Goal: Task Accomplishment & Management: Complete application form

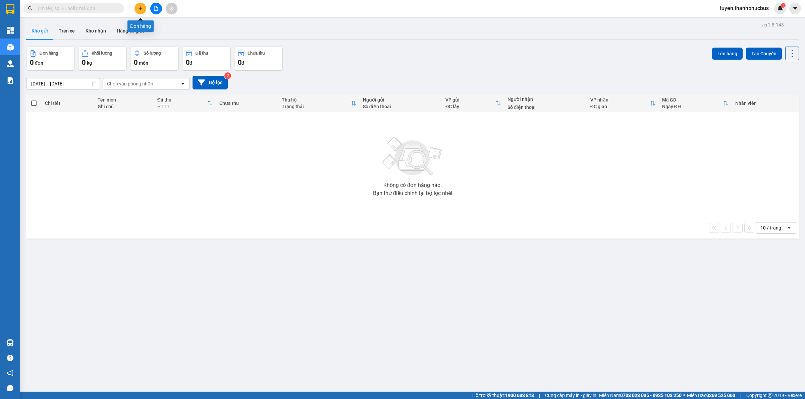
click at [139, 12] on button at bounding box center [140, 9] width 12 height 12
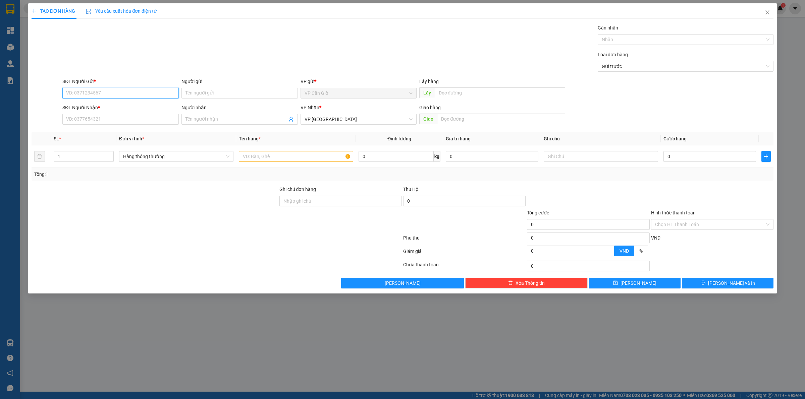
click at [77, 93] on input "SĐT Người Gửi *" at bounding box center [120, 93] width 116 height 11
click at [82, 106] on div "0945459754 - HOÀNG" at bounding box center [120, 106] width 108 height 7
type input "0945459754"
type input "HOÀNG"
type input "0945459754"
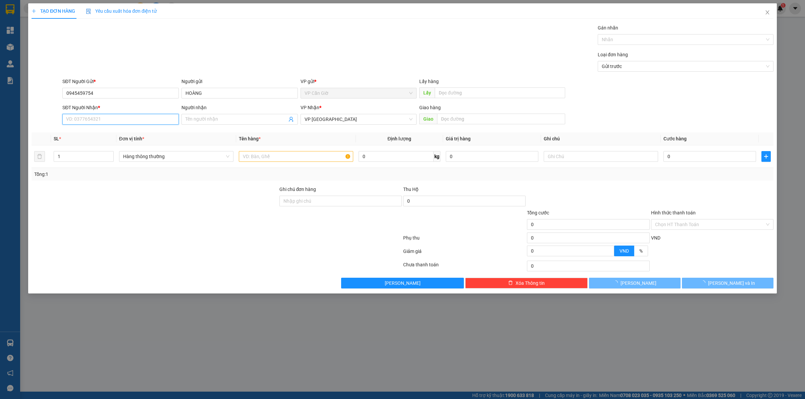
click at [86, 118] on input "SĐT Người Nhận *" at bounding box center [120, 119] width 116 height 11
type input "45.000"
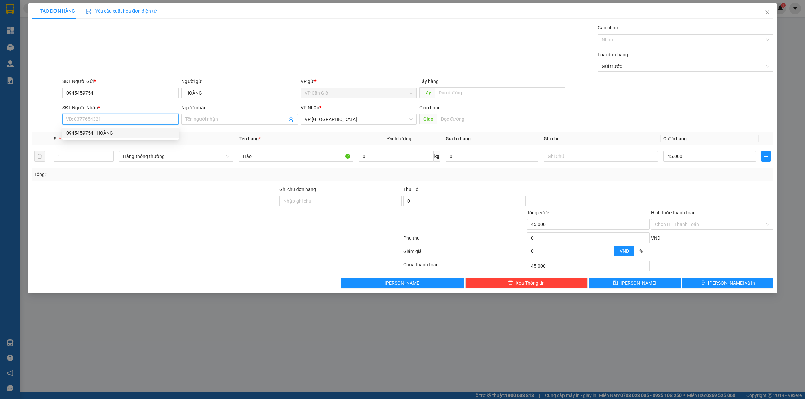
click at [84, 134] on div "0945459754 - HOÀNG" at bounding box center [120, 132] width 108 height 7
type input "0945459754"
type input "HOÀNG"
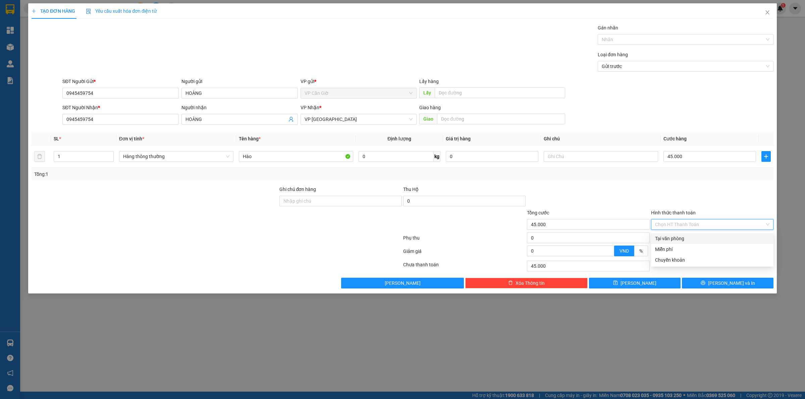
click at [687, 225] on input "Hình thức thanh toán" at bounding box center [710, 225] width 110 height 10
drag, startPoint x: 683, startPoint y: 237, endPoint x: 710, endPoint y: 257, distance: 33.1
click at [683, 237] on div "Tại văn phòng" at bounding box center [712, 238] width 114 height 7
type input "0"
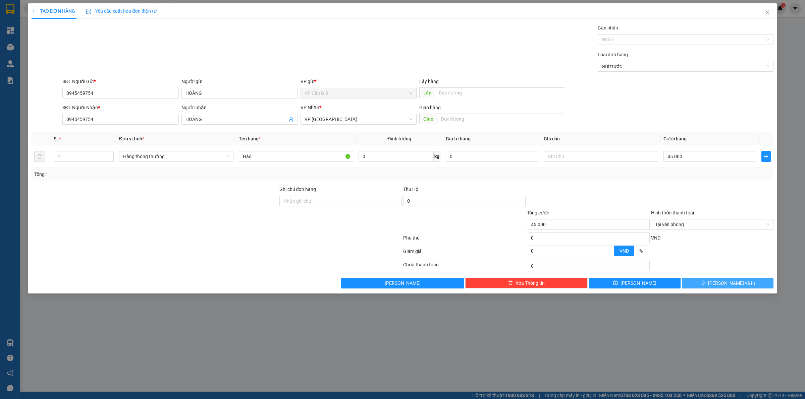
click at [715, 281] on button "[PERSON_NAME] và In" at bounding box center [728, 283] width 92 height 11
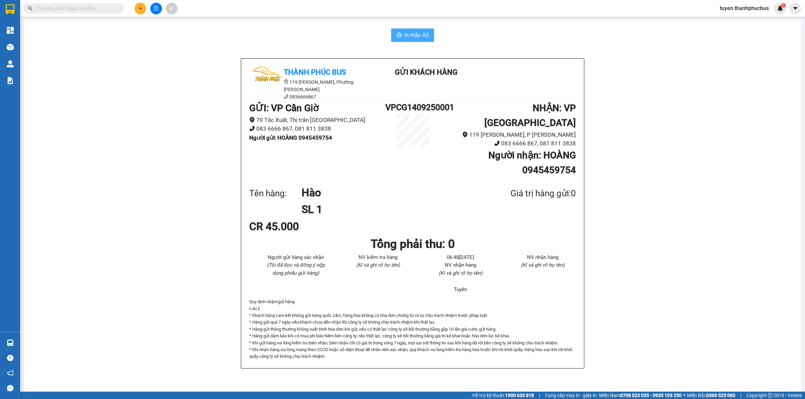
click at [411, 33] on span "In mẫu A5" at bounding box center [416, 35] width 24 height 8
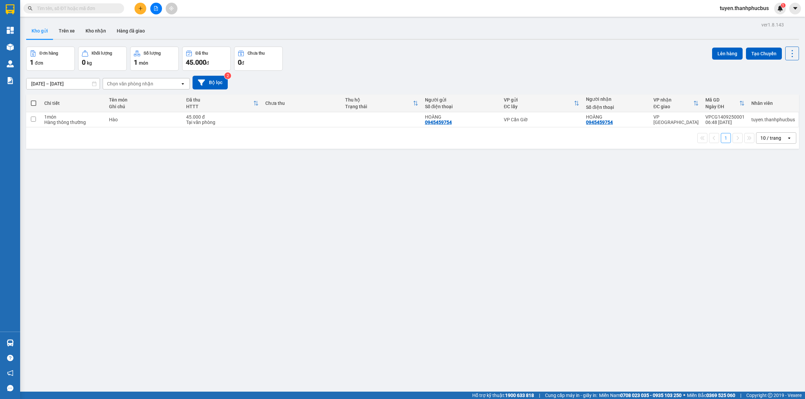
click at [137, 10] on button at bounding box center [140, 9] width 12 height 12
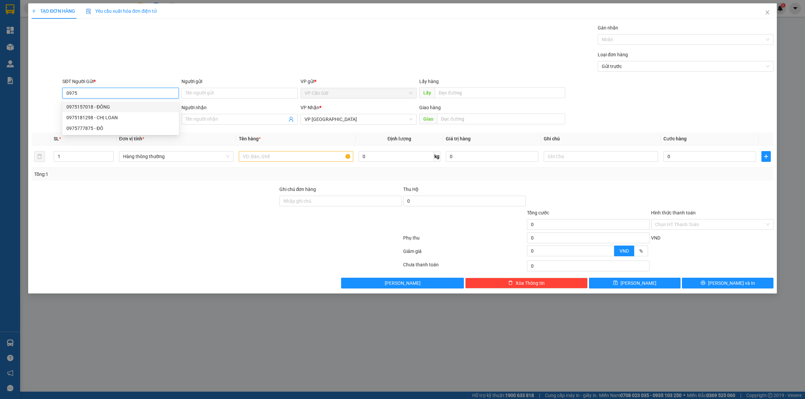
click at [96, 108] on div "0975157018 - ĐÔNG" at bounding box center [120, 106] width 108 height 7
type input "0975157018"
type input "ĐÔNG"
type input "35.000"
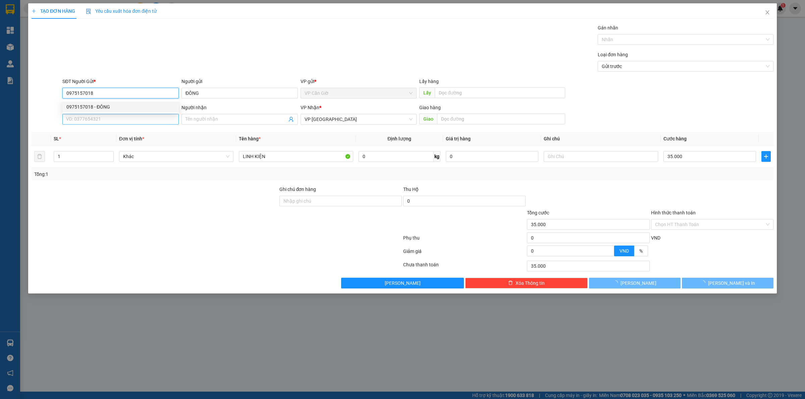
type input "0975157018"
click at [97, 119] on input "SĐT Người Nhận *" at bounding box center [120, 119] width 116 height 11
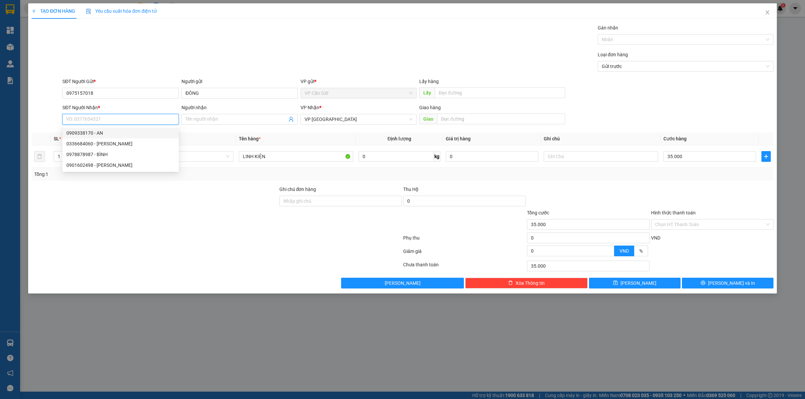
click at [96, 136] on div "0909338170 - AN" at bounding box center [120, 132] width 108 height 7
type input "0909338170"
type input "AN"
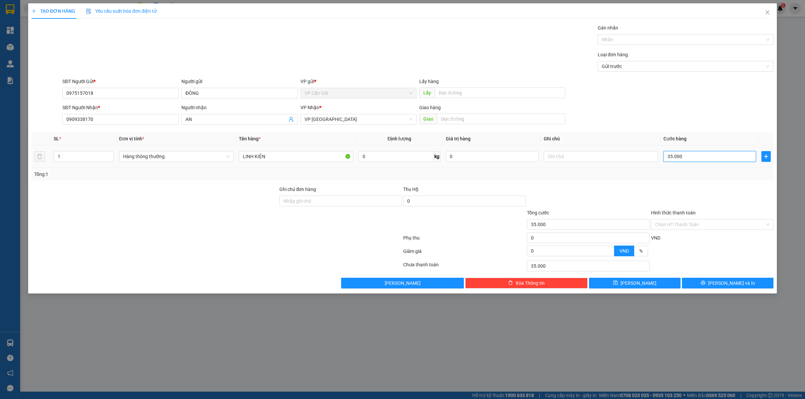
click at [698, 155] on input "35.000" at bounding box center [709, 156] width 93 height 11
type input "2"
type input "25"
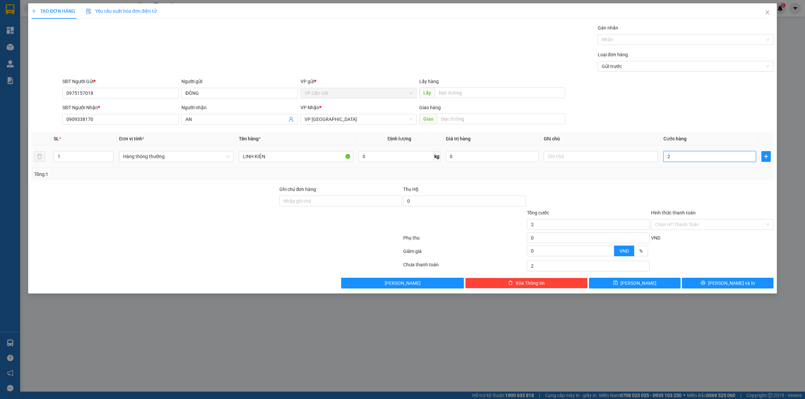
type input "25"
type input "25.000"
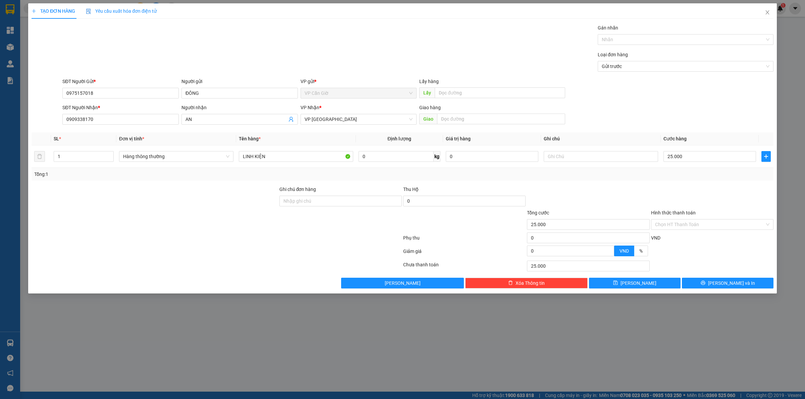
click at [678, 186] on div at bounding box center [712, 197] width 124 height 23
click at [681, 226] on input "Hình thức thanh toán" at bounding box center [710, 225] width 110 height 10
drag, startPoint x: 672, startPoint y: 237, endPoint x: 718, endPoint y: 273, distance: 57.8
click at [671, 239] on div "Tại văn phòng" at bounding box center [712, 238] width 114 height 7
type input "0"
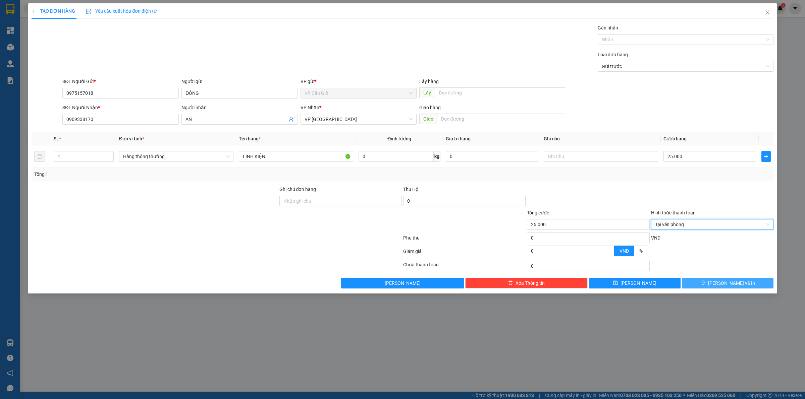
click at [720, 283] on button "[PERSON_NAME] và In" at bounding box center [728, 283] width 92 height 11
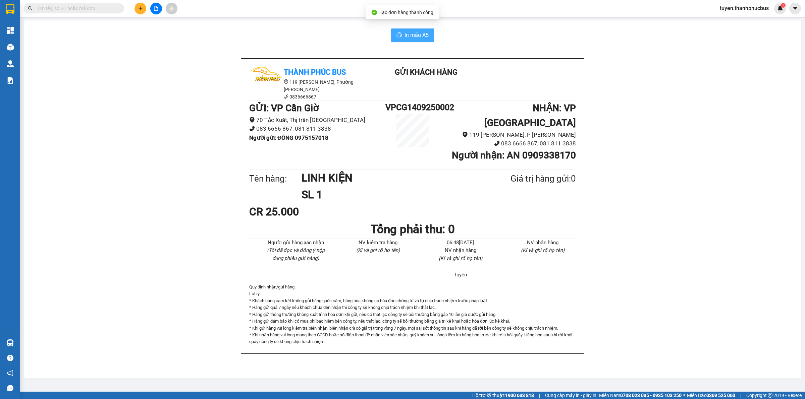
click at [407, 34] on span "In mẫu A5" at bounding box center [416, 35] width 24 height 8
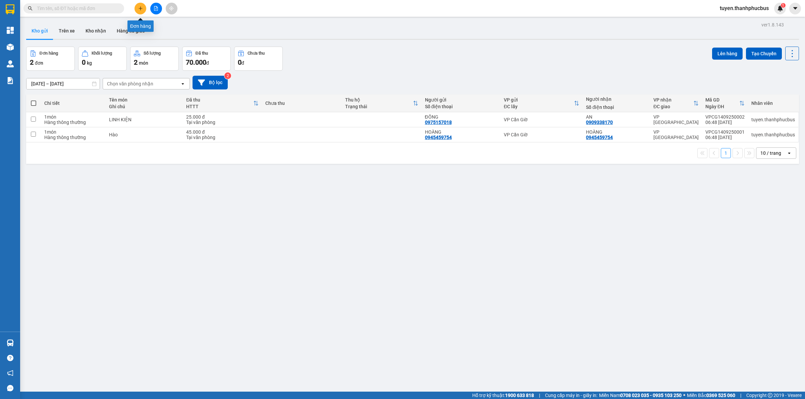
click at [139, 10] on icon "plus" at bounding box center [140, 8] width 5 height 5
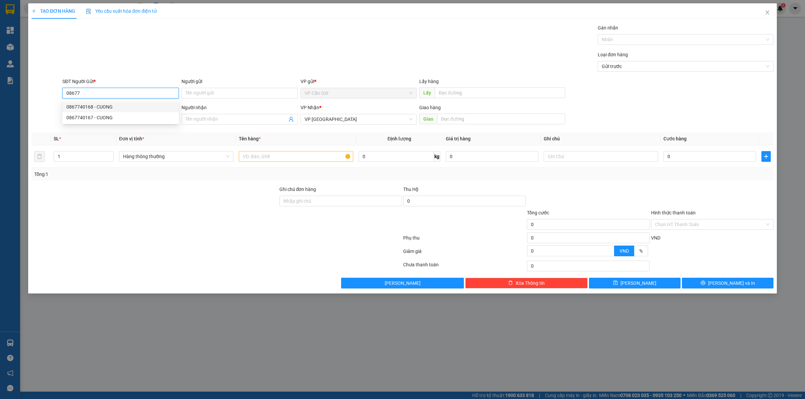
click at [103, 106] on div "0867740168 - CUONG" at bounding box center [120, 106] width 108 height 7
type input "0867740168"
type input "CUONG"
type input "25.000"
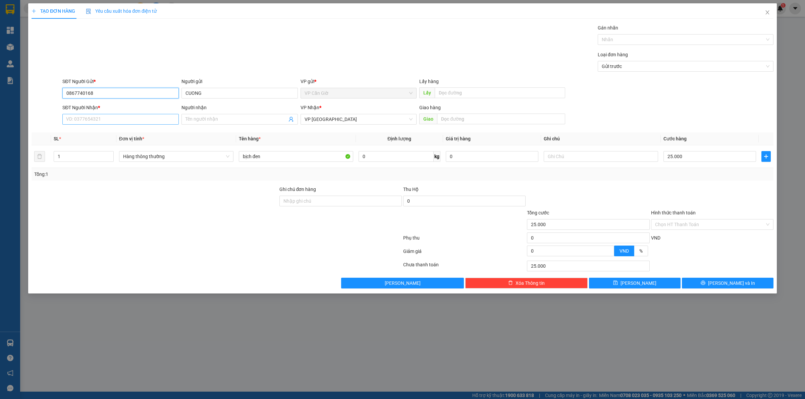
type input "0867740168"
click at [117, 124] on input "SĐT Người Nhận *" at bounding box center [120, 119] width 116 height 11
click at [86, 133] on div "0909888520 - A TRUYỀN-Ân- 0907727413" at bounding box center [120, 132] width 108 height 7
type input "0909888520"
type input "A TRUYỀN-Ân- 0907727413"
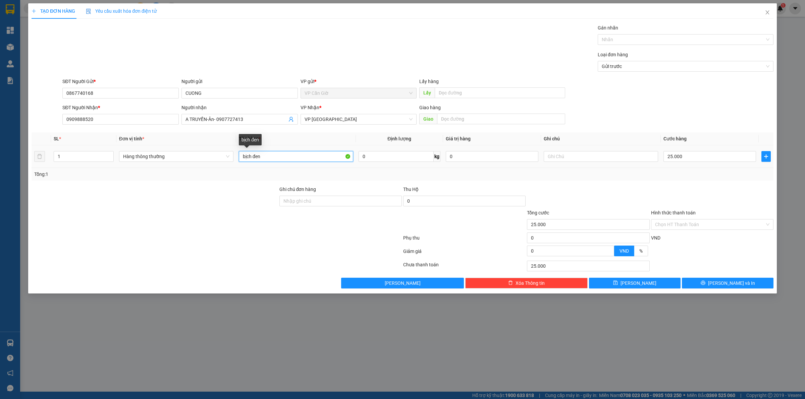
click at [283, 161] on input "bịch đen" at bounding box center [296, 156] width 114 height 11
type input "b"
type input "d"
type input "đồ ăn"
click at [697, 226] on input "Hình thức thanh toán" at bounding box center [710, 225] width 110 height 10
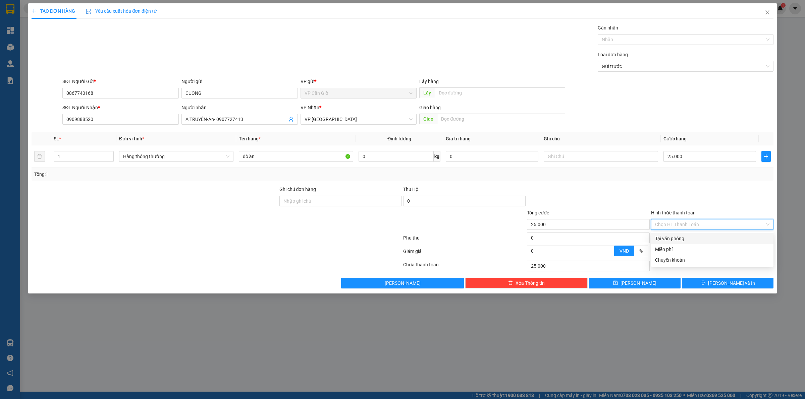
click at [674, 237] on div "Tại văn phòng" at bounding box center [712, 238] width 114 height 7
type input "0"
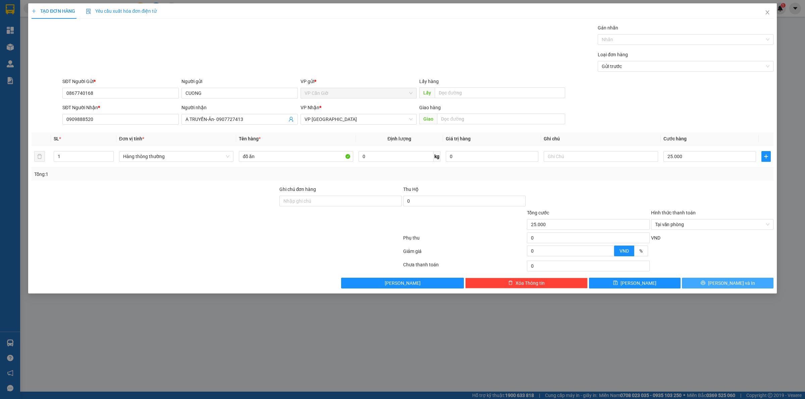
click at [714, 284] on button "[PERSON_NAME] và In" at bounding box center [728, 283] width 92 height 11
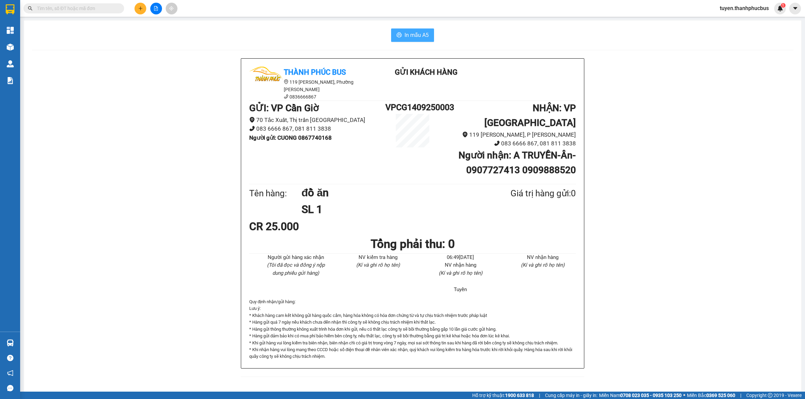
click at [415, 34] on span "In mẫu A5" at bounding box center [416, 35] width 24 height 8
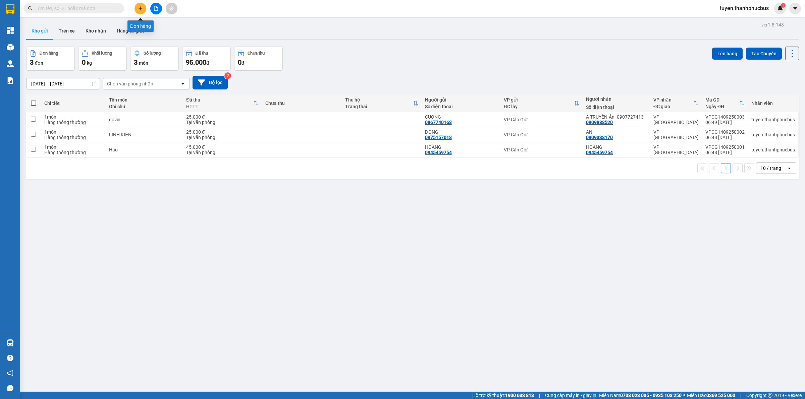
click at [140, 8] on icon "plus" at bounding box center [141, 8] width 4 height 0
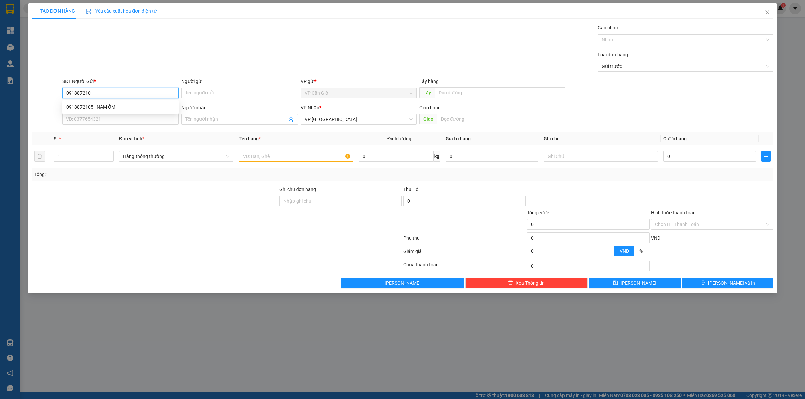
type input "0918872105"
click at [93, 109] on div "0918872105 - NĂM ỐM" at bounding box center [120, 106] width 108 height 7
type input "NĂM ỐM"
type input "25.000"
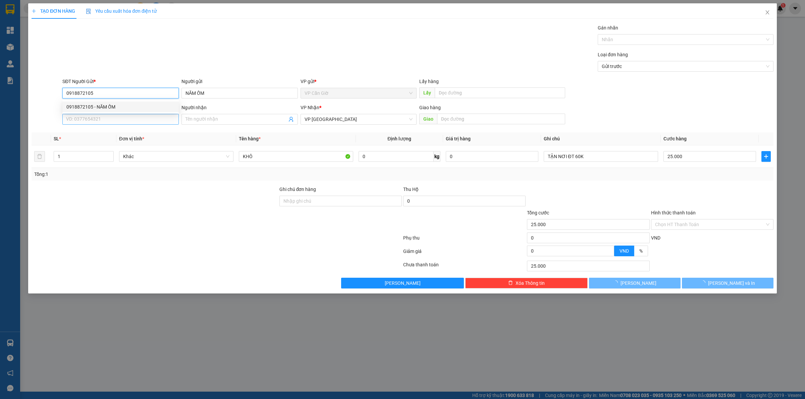
type input "0918872105"
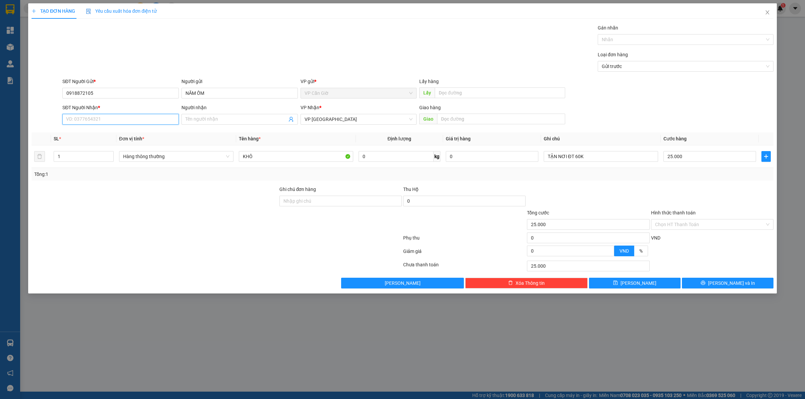
click at [83, 123] on input "SĐT Người Nhận *" at bounding box center [120, 119] width 116 height 11
type input "0909134719"
click at [218, 116] on input "Người nhận" at bounding box center [236, 119] width 102 height 7
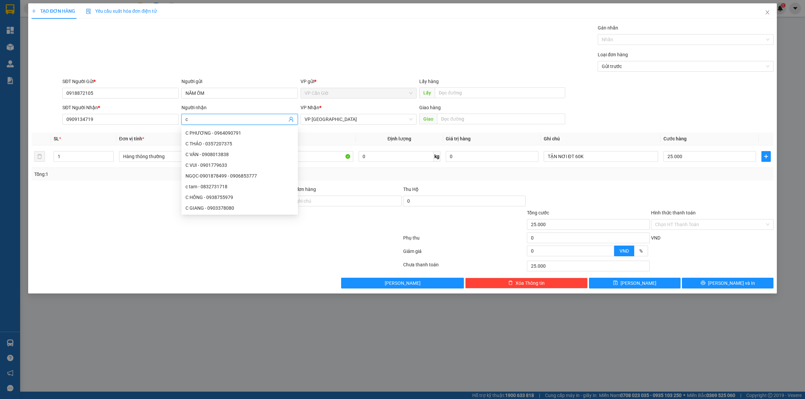
type input "c"
type input "C THÙY"
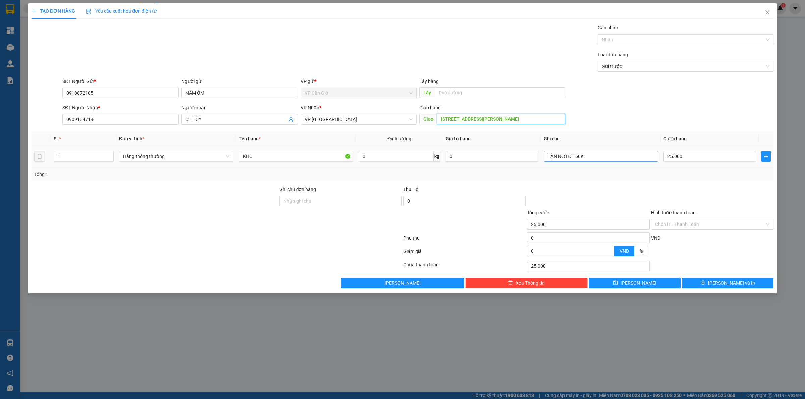
type input "[STREET_ADDRESS][PERSON_NAME]"
click at [596, 153] on input "TẬN NƠI ĐT 60K" at bounding box center [601, 156] width 114 height 11
type input "TẬN NƠI CT"
click at [703, 156] on input "25.000" at bounding box center [709, 156] width 93 height 11
type input "3"
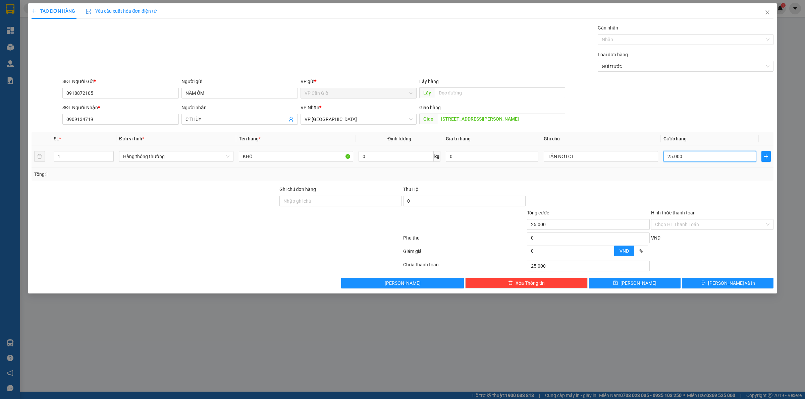
type input "3"
type input "35"
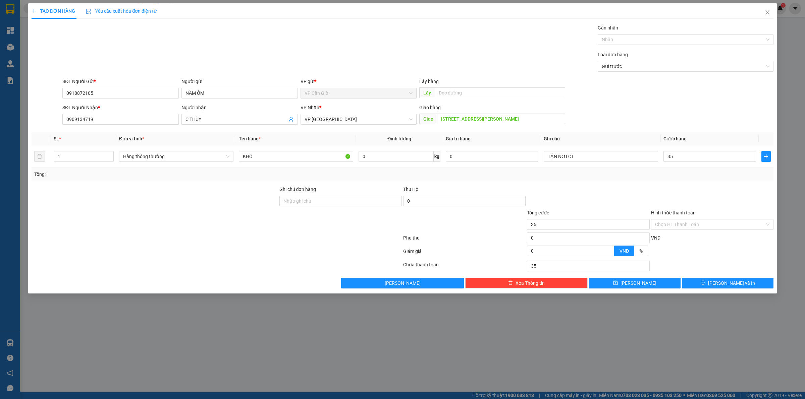
type input "35.000"
drag, startPoint x: 675, startPoint y: 176, endPoint x: 684, endPoint y: 212, distance: 36.9
click at [674, 176] on div "Tổng: 1" at bounding box center [402, 174] width 737 height 7
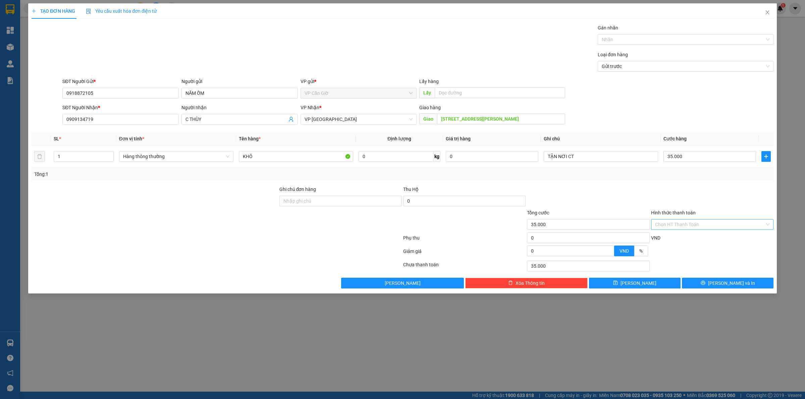
click at [688, 223] on input "Hình thức thanh toán" at bounding box center [710, 225] width 110 height 10
click at [678, 239] on div "Tại văn phòng" at bounding box center [712, 238] width 114 height 7
type input "0"
click at [724, 283] on span "[PERSON_NAME] và In" at bounding box center [731, 283] width 47 height 7
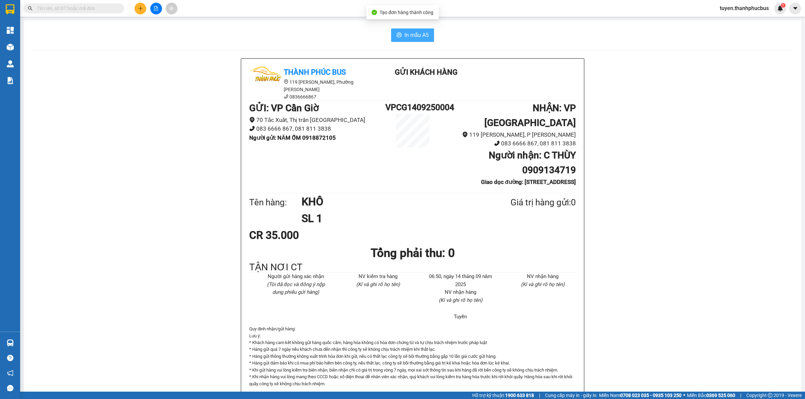
click at [407, 37] on span "In mẫu A5" at bounding box center [416, 35] width 24 height 8
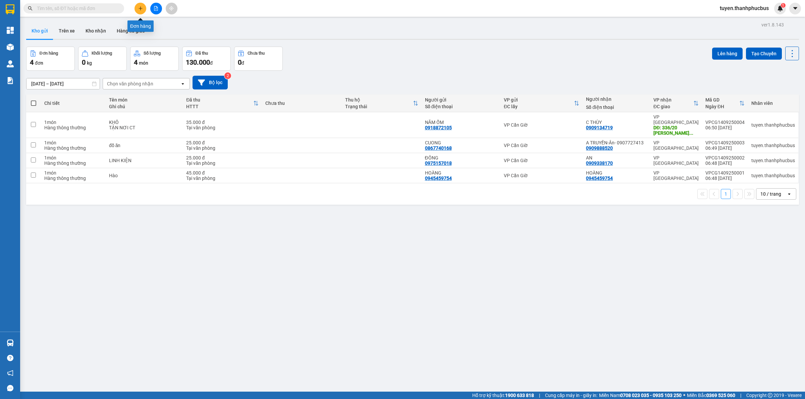
click at [140, 10] on icon "plus" at bounding box center [140, 8] width 5 height 5
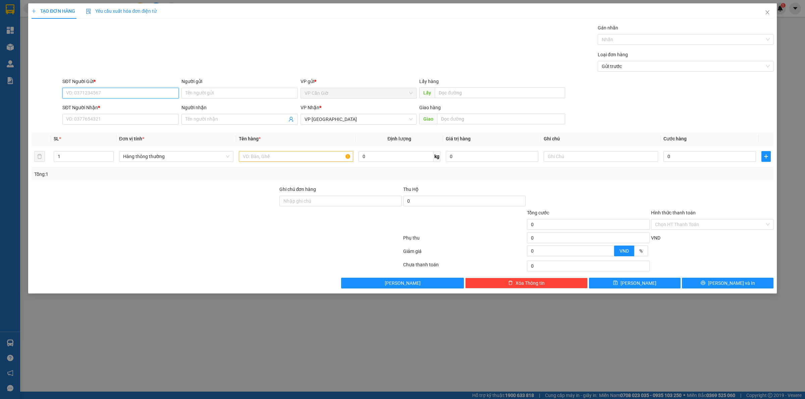
click at [102, 90] on input "SĐT Người Gửi *" at bounding box center [120, 93] width 116 height 11
type input "0918872105"
drag, startPoint x: 96, startPoint y: 106, endPoint x: 92, endPoint y: 123, distance: 17.9
click at [95, 106] on div "0918872105 - NĂM ỐM" at bounding box center [120, 106] width 108 height 7
type input "NĂM ỐM"
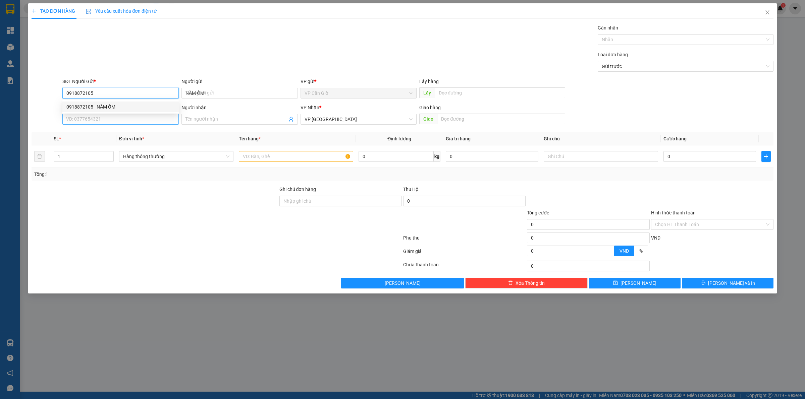
type input "35.000"
type input "0918872105"
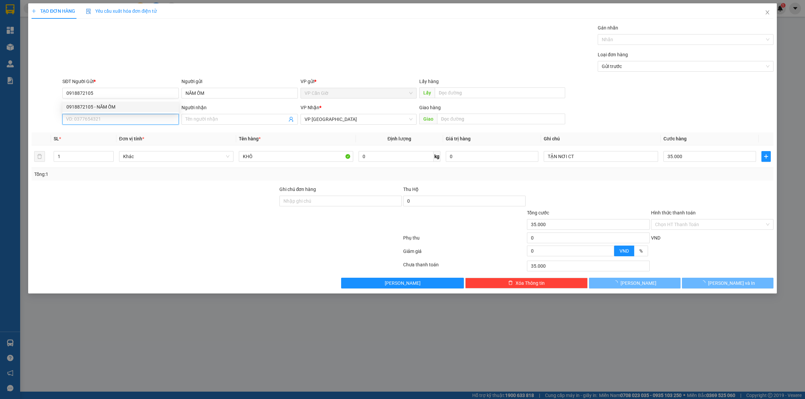
click at [92, 123] on input "SĐT Người Nhận *" at bounding box center [120, 119] width 116 height 11
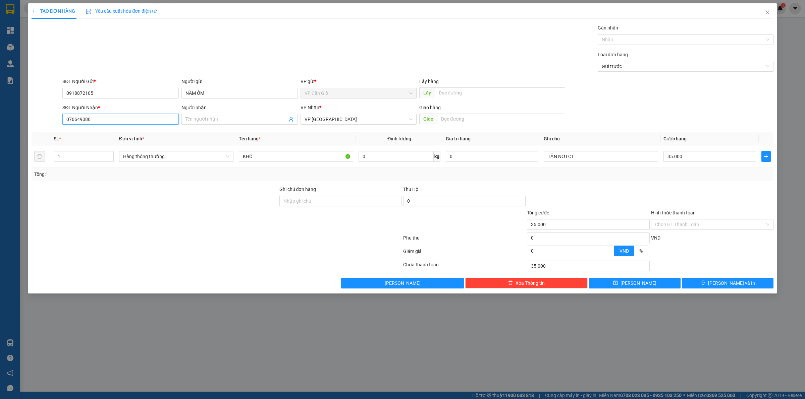
click at [71, 118] on input "076649086" at bounding box center [120, 119] width 116 height 11
type input "0706649086"
click at [103, 132] on div "0706649086 - PHƯƠNG BỬU" at bounding box center [120, 132] width 108 height 7
type input "PHƯƠNG BỬU"
type input "220/21/17 [PERSON_NAME], P14, Q3"
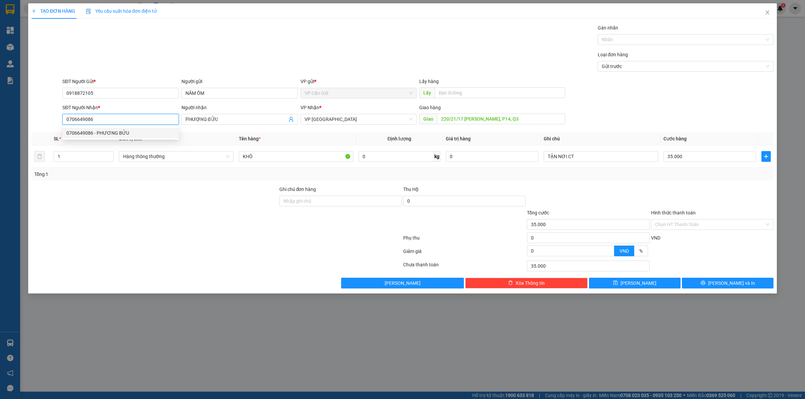
type input "25.000"
type input "0706649086"
click at [706, 157] on input "25.000" at bounding box center [709, 156] width 93 height 11
type input "3"
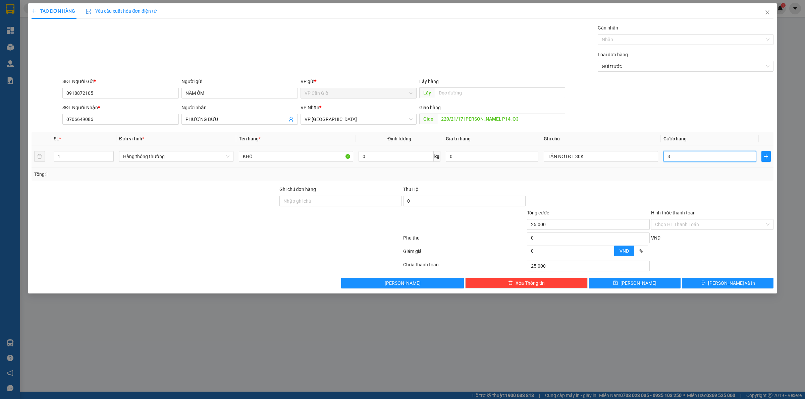
type input "3"
type input "35"
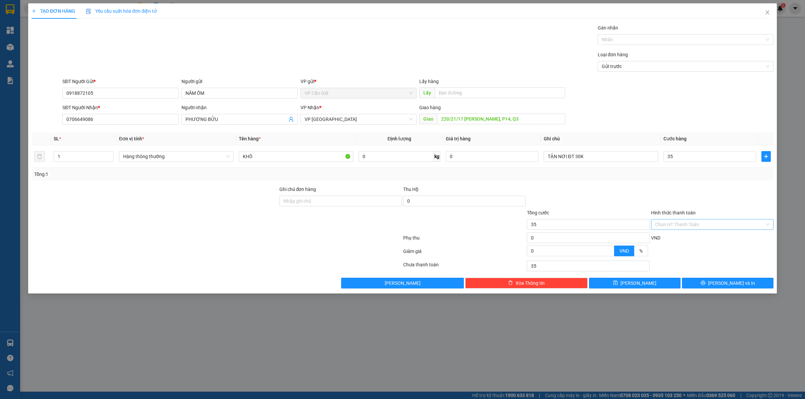
type input "35.000"
click at [697, 222] on input "Hình thức thanh toán" at bounding box center [710, 225] width 110 height 10
click at [673, 237] on div "Tại văn phòng" at bounding box center [712, 238] width 114 height 7
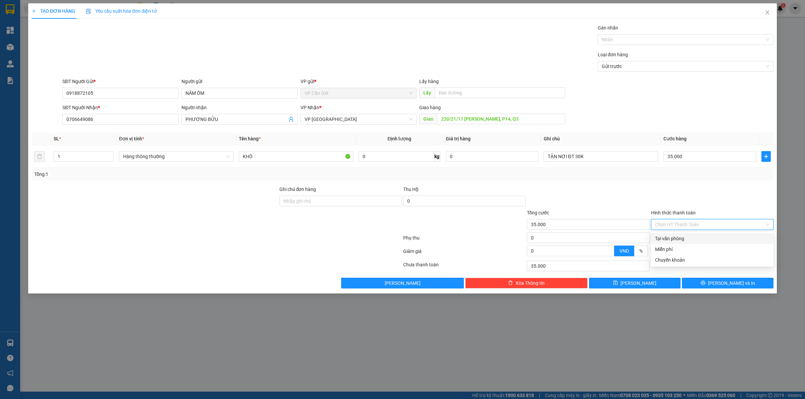
type input "0"
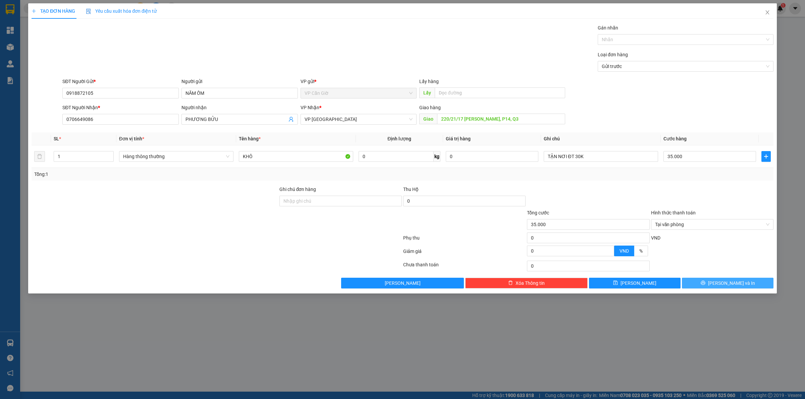
click at [705, 284] on icon "printer" at bounding box center [703, 283] width 5 height 5
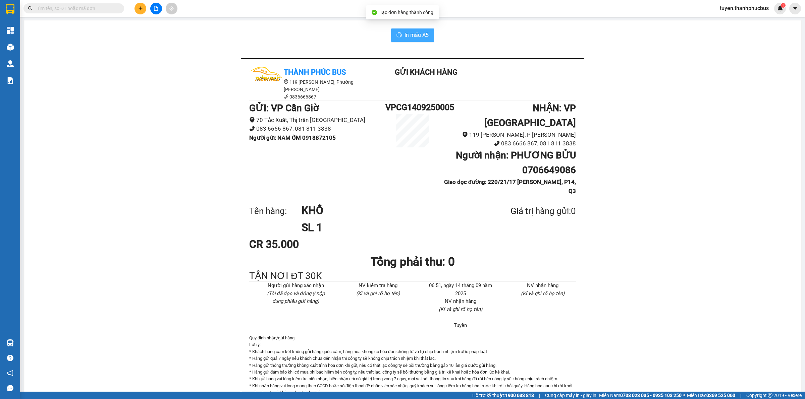
click at [409, 31] on span "In mẫu A5" at bounding box center [416, 35] width 24 height 8
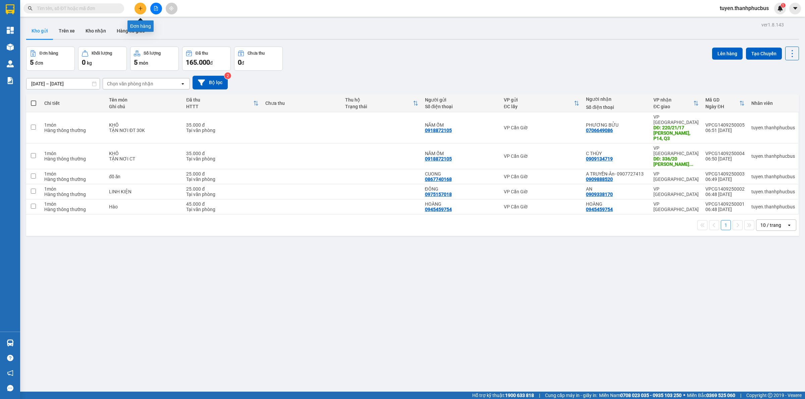
click at [141, 4] on button at bounding box center [140, 9] width 12 height 12
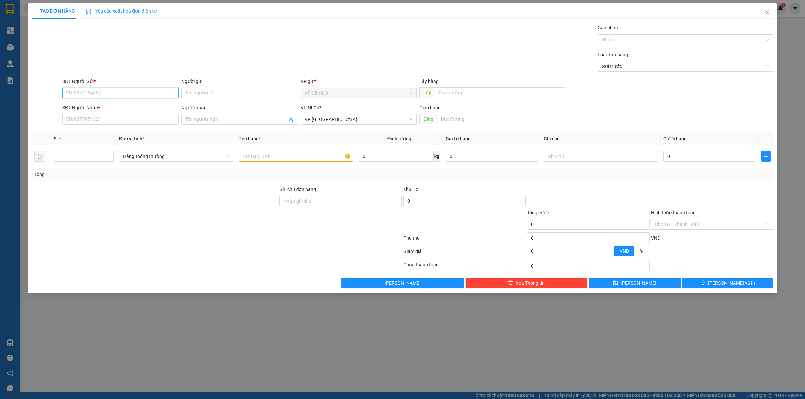
click at [94, 93] on input "SĐT Người Gửi *" at bounding box center [120, 93] width 116 height 11
click at [98, 106] on div "0918872105 - NĂM ỐM" at bounding box center [120, 106] width 108 height 7
type input "0918872105"
type input "NĂM ỐM"
type input "35.000"
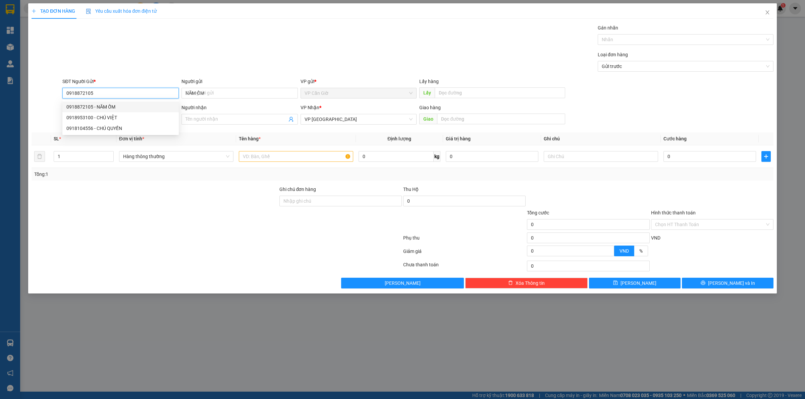
type input "35.000"
type input "0918872105"
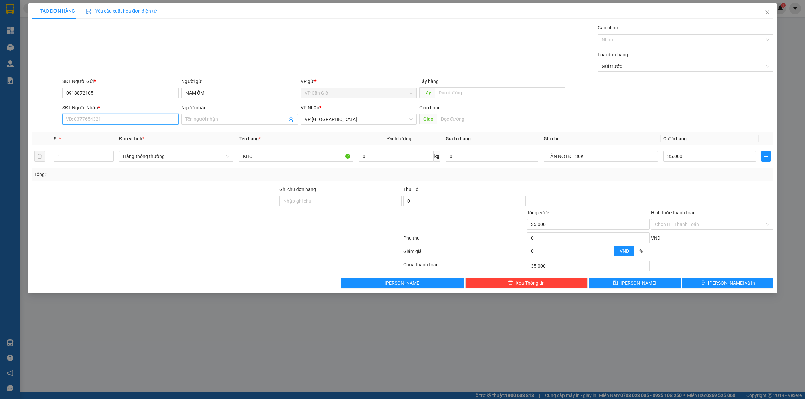
click at [79, 121] on input "SĐT Người Nhận *" at bounding box center [120, 119] width 116 height 11
click at [83, 146] on div "0934469252 - C YẾN" at bounding box center [120, 143] width 108 height 7
type input "0934469252"
type input "C YẾN"
type input "687 NGUYỂN VĂN TẠO, HIỆP PHƯỚC, NHÀ BÈ"
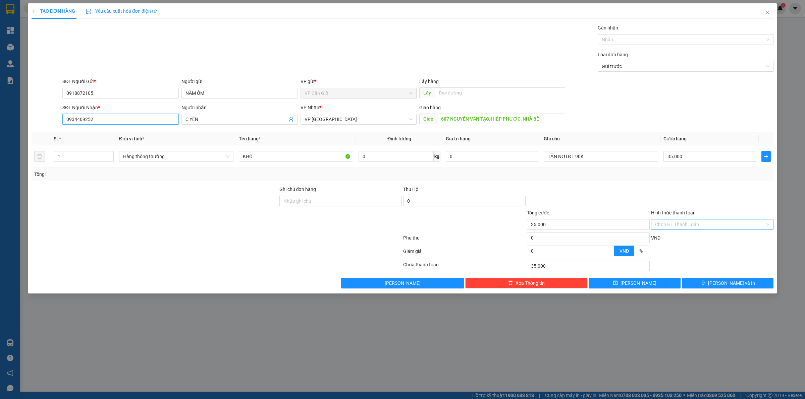
type input "0934469252"
click at [698, 226] on input "Hình thức thanh toán" at bounding box center [710, 225] width 110 height 10
click at [675, 239] on div "Tại văn phòng" at bounding box center [712, 238] width 114 height 7
type input "0"
click at [710, 284] on button "[PERSON_NAME] và In" at bounding box center [728, 283] width 92 height 11
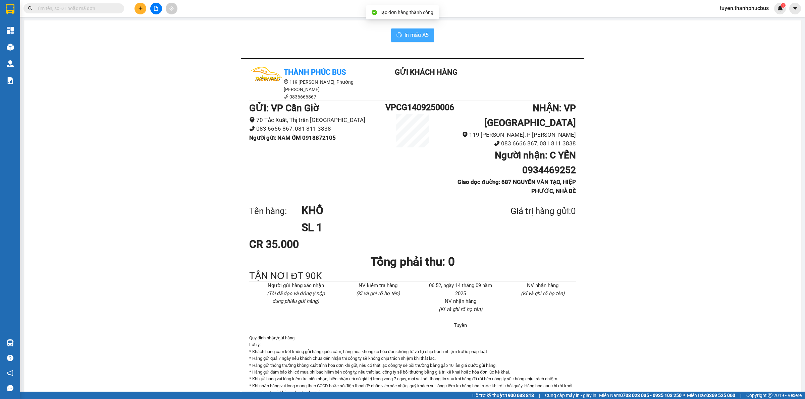
click at [410, 39] on span "In mẫu A5" at bounding box center [416, 35] width 24 height 8
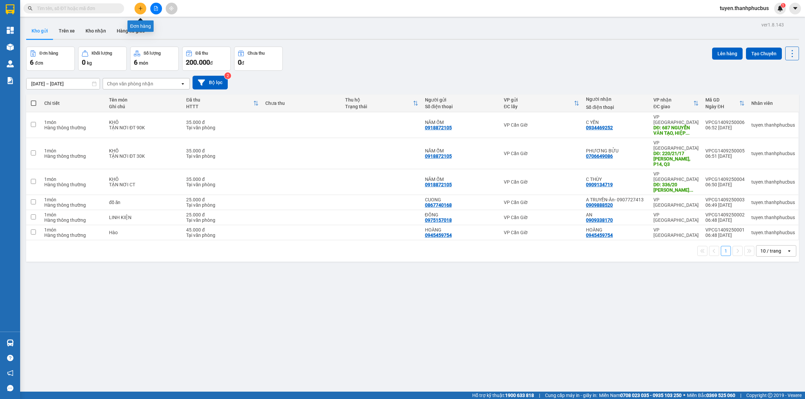
click at [140, 10] on icon "plus" at bounding box center [140, 8] width 5 height 5
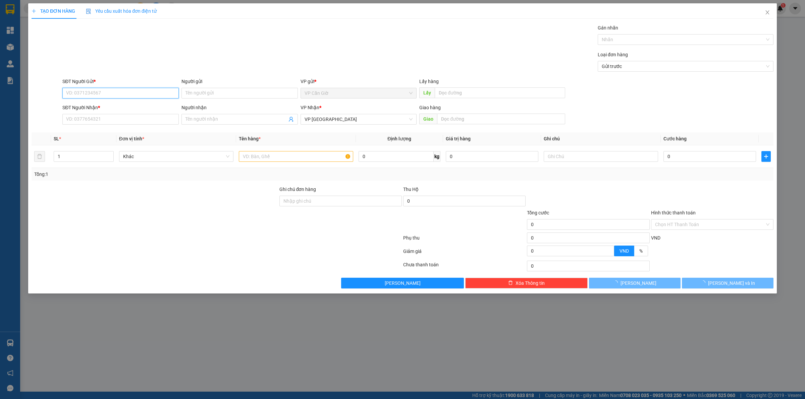
click at [79, 96] on input "SĐT Người Gửi *" at bounding box center [120, 93] width 116 height 11
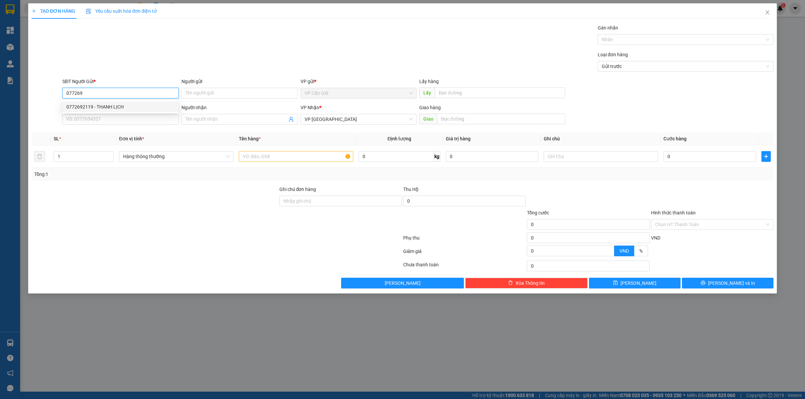
click at [88, 108] on div "0772692119 - THANH LỊCH" at bounding box center [120, 106] width 108 height 7
type input "0772692119"
type input "THANH LỊCH"
type input "0772692119"
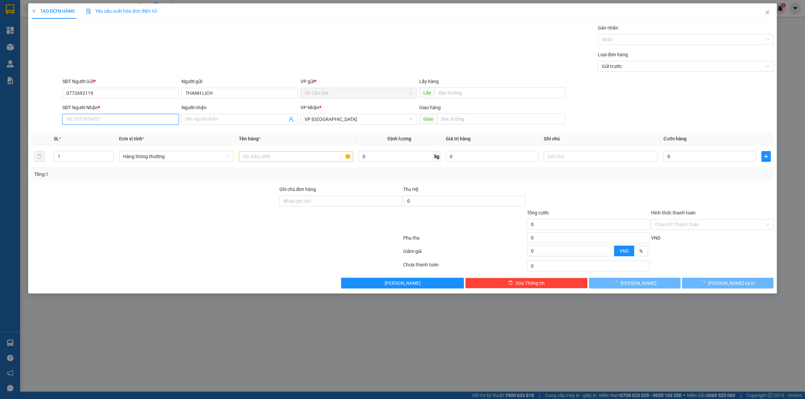
click at [83, 119] on input "SĐT Người Nhận *" at bounding box center [120, 119] width 116 height 11
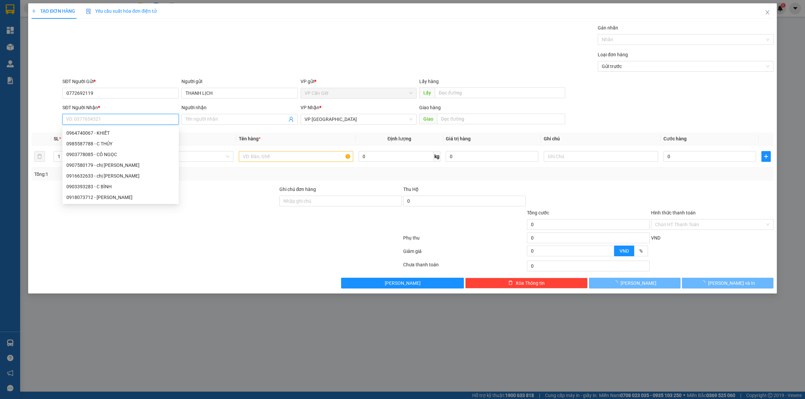
type input "45.000"
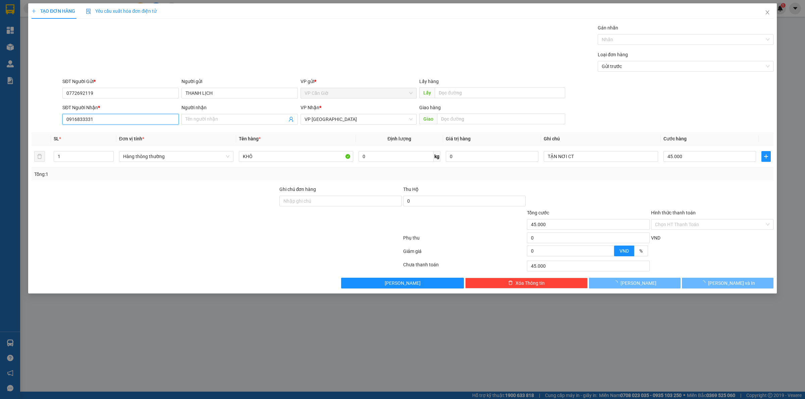
type input "0916833331"
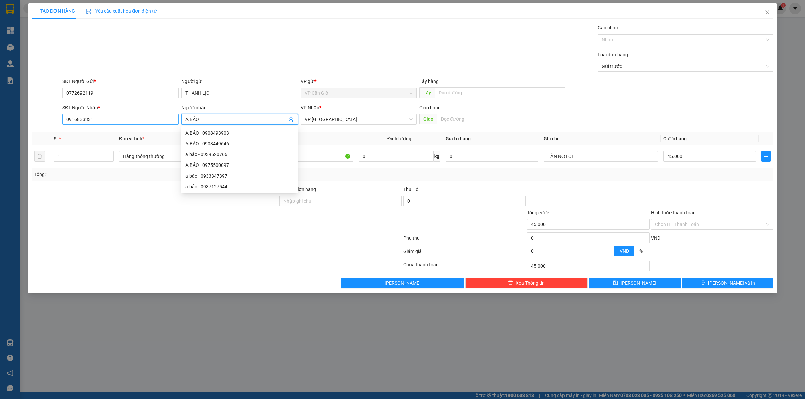
type input "A BẢO"
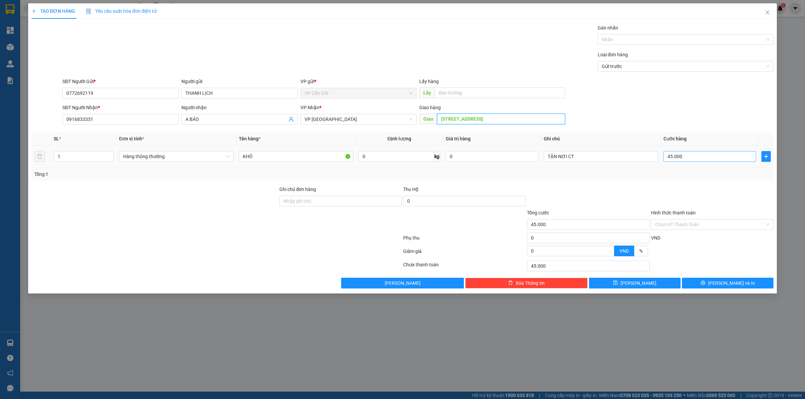
type input "[STREET_ADDRESS]"
click at [702, 152] on input "45.000" at bounding box center [709, 156] width 93 height 11
type input "2"
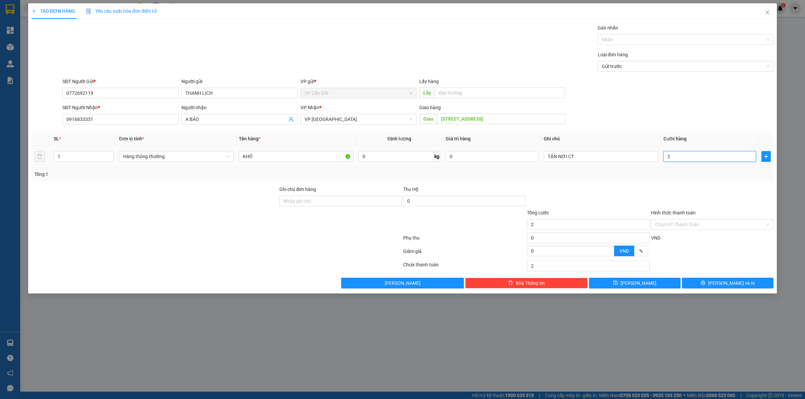
type input "25"
type input "25.000"
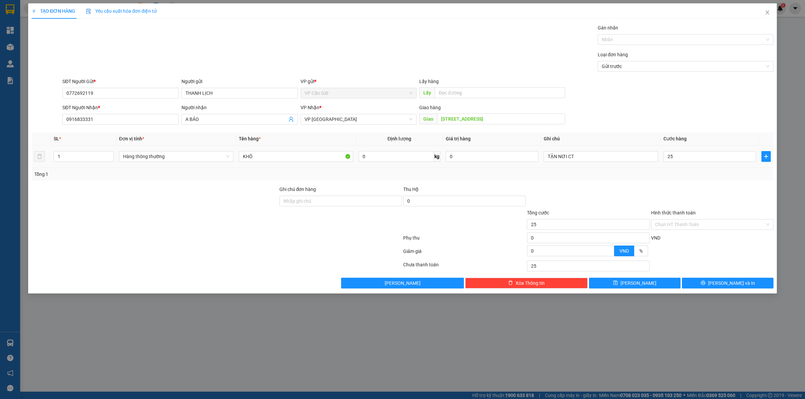
type input "25.000"
click at [666, 176] on div "Tổng: 1" at bounding box center [402, 174] width 737 height 7
click at [693, 227] on input "Hình thức thanh toán" at bounding box center [710, 225] width 110 height 10
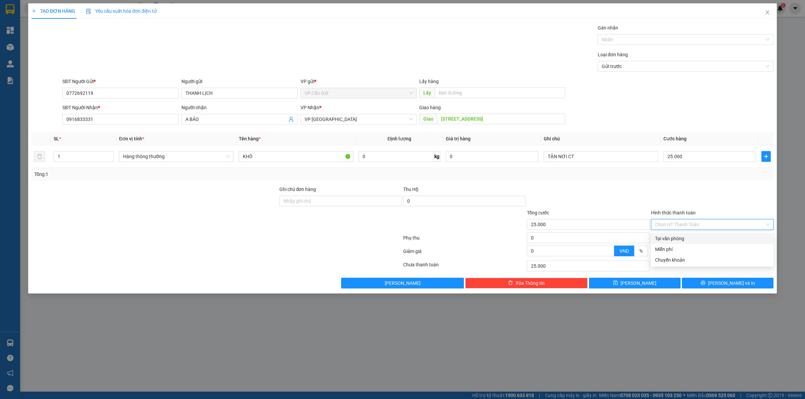
drag, startPoint x: 687, startPoint y: 240, endPoint x: 700, endPoint y: 258, distance: 22.1
click at [687, 242] on div "Tại văn phòng" at bounding box center [712, 238] width 114 height 7
type input "0"
click at [724, 285] on span "[PERSON_NAME] và In" at bounding box center [731, 283] width 47 height 7
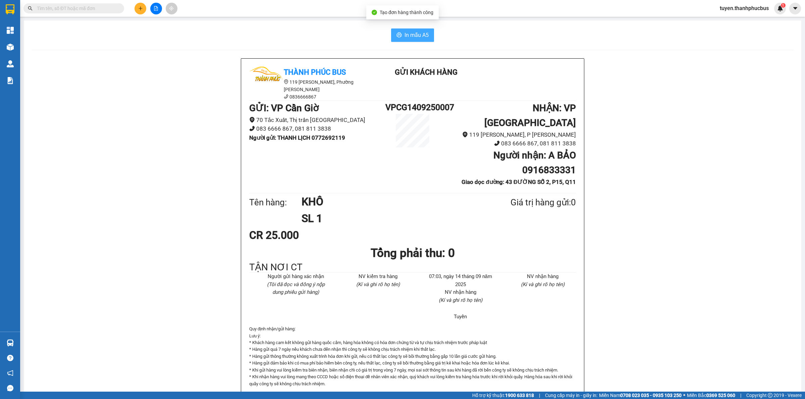
click at [413, 32] on span "In mẫu A5" at bounding box center [416, 35] width 24 height 8
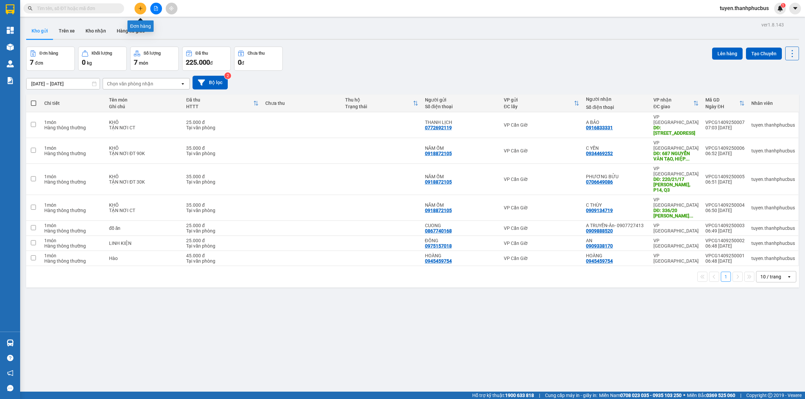
click at [143, 4] on button at bounding box center [140, 9] width 12 height 12
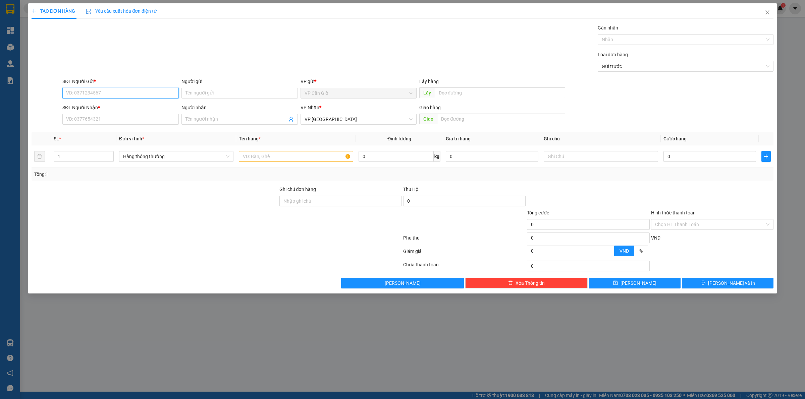
click at [86, 91] on input "SĐT Người Gửi *" at bounding box center [120, 93] width 116 height 11
click at [98, 109] on div "0342084574 - OANH" at bounding box center [120, 106] width 108 height 7
type input "0342084574"
type input "OANH"
type input "35.000"
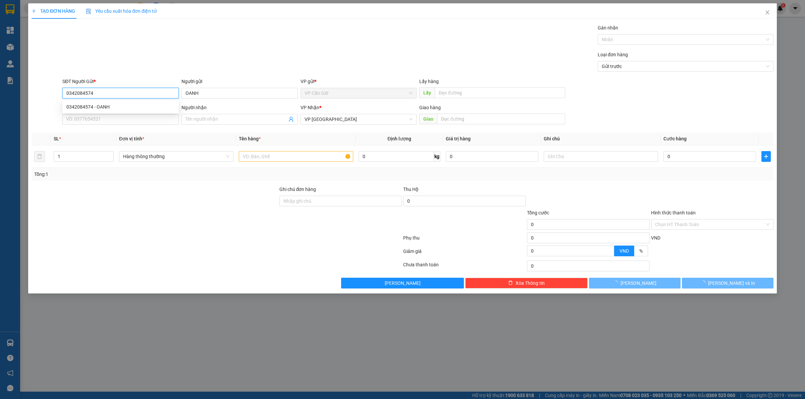
type input "35.000"
type input "0342084574"
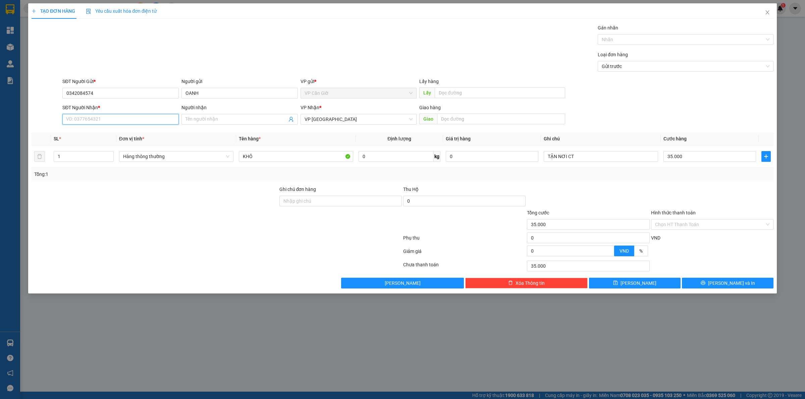
click at [76, 119] on input "SĐT Người Nhận *" at bounding box center [120, 119] width 116 height 11
type input "0909610189"
click at [201, 120] on input "Người nhận" at bounding box center [236, 119] width 102 height 7
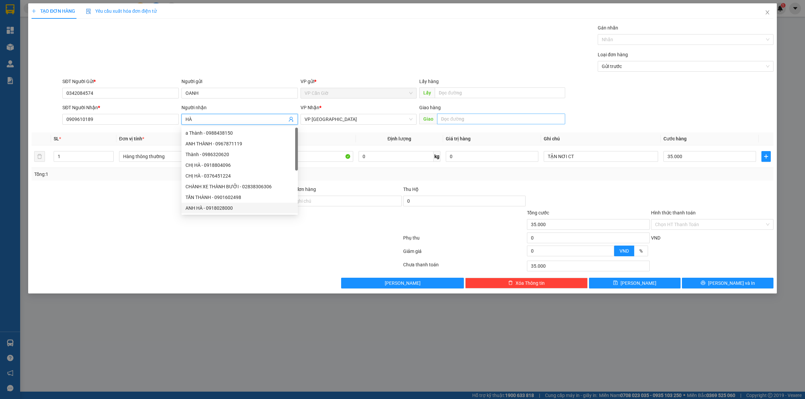
type input "HÀ"
click at [450, 119] on input "text" at bounding box center [501, 119] width 128 height 11
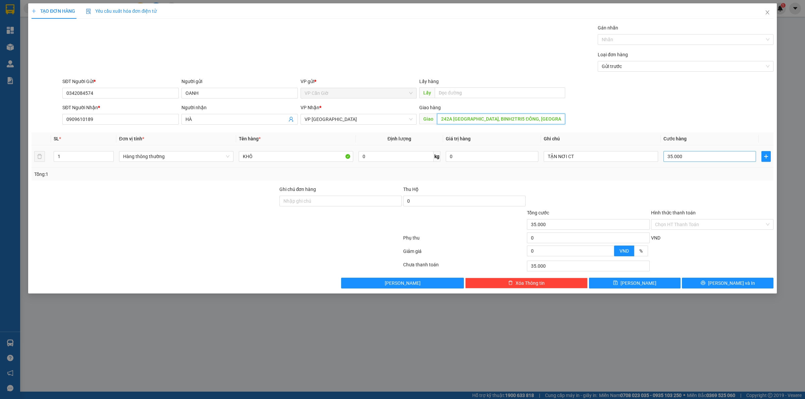
type input "242A [GEOGRAPHIC_DATA], BINH2TRI5 ĐÔNG, [GEOGRAPHIC_DATA]"
click at [687, 158] on input "35.000" at bounding box center [709, 156] width 93 height 11
type input "5"
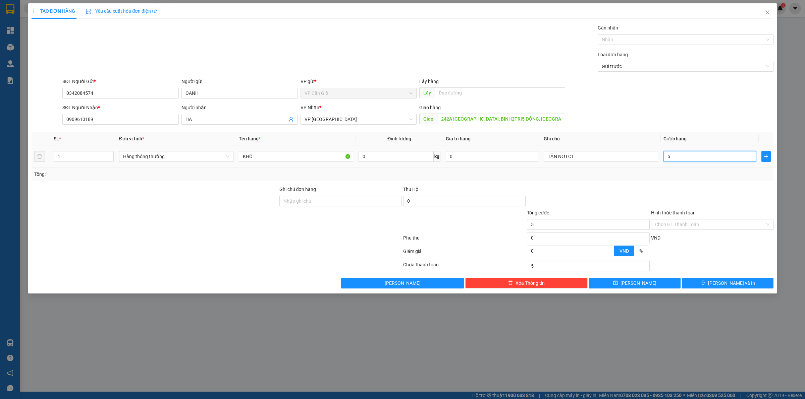
type input "55"
type input "55.000"
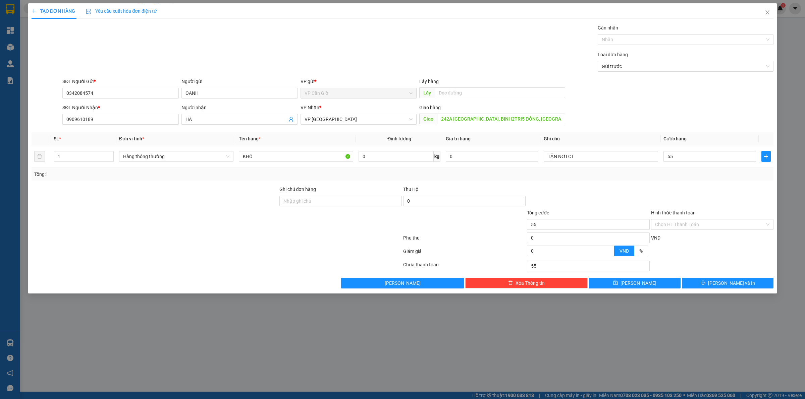
type input "55.000"
click at [651, 190] on div at bounding box center [712, 197] width 124 height 23
click at [686, 222] on input "Hình thức thanh toán" at bounding box center [710, 225] width 110 height 10
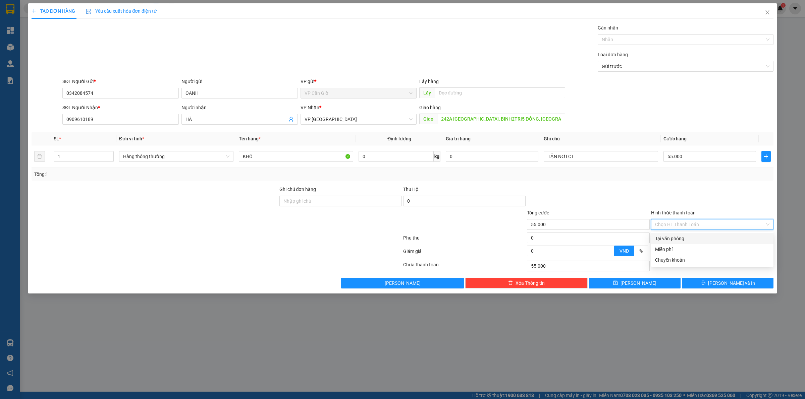
click at [675, 239] on div "Tại văn phòng" at bounding box center [712, 238] width 114 height 7
type input "0"
click at [711, 284] on button "[PERSON_NAME] và In" at bounding box center [728, 283] width 92 height 11
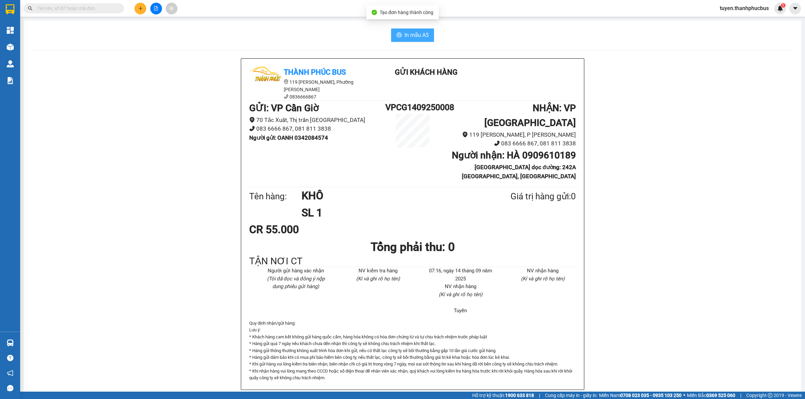
click at [405, 34] on span "In mẫu A5" at bounding box center [416, 35] width 24 height 8
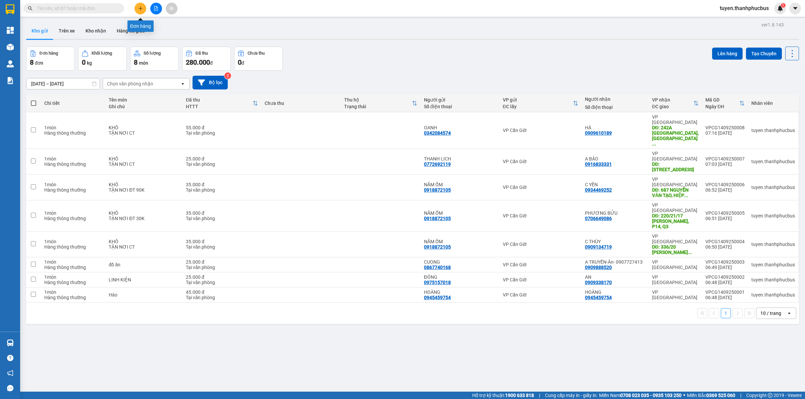
click at [138, 8] on icon "plus" at bounding box center [140, 8] width 5 height 5
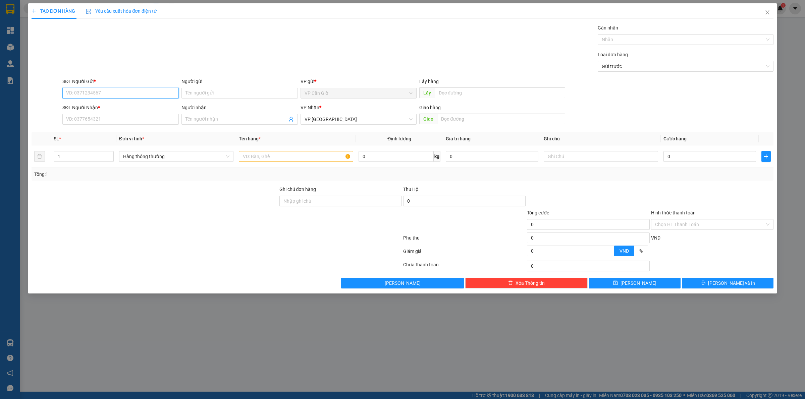
click at [85, 96] on input "SĐT Người Gửi *" at bounding box center [120, 93] width 116 height 11
type input "0908740439"
click at [97, 106] on div "0908740439 - CHÍN" at bounding box center [120, 106] width 108 height 7
type input "CHÍN"
type input "35.000"
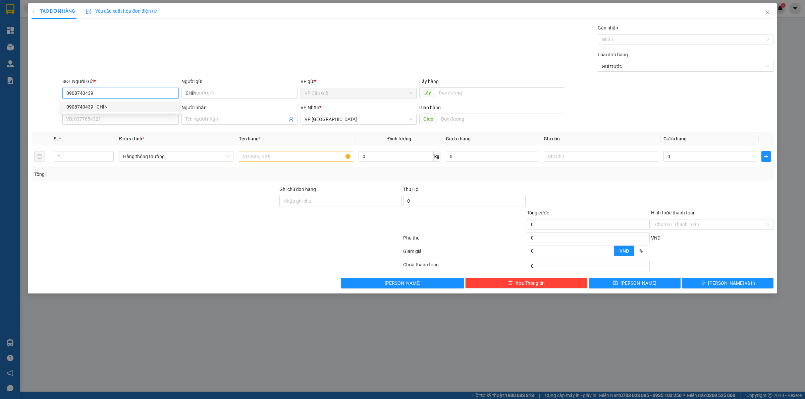
type input "35.000"
type input "0908740439"
click at [89, 122] on input "SĐT Người Nhận *" at bounding box center [120, 119] width 116 height 11
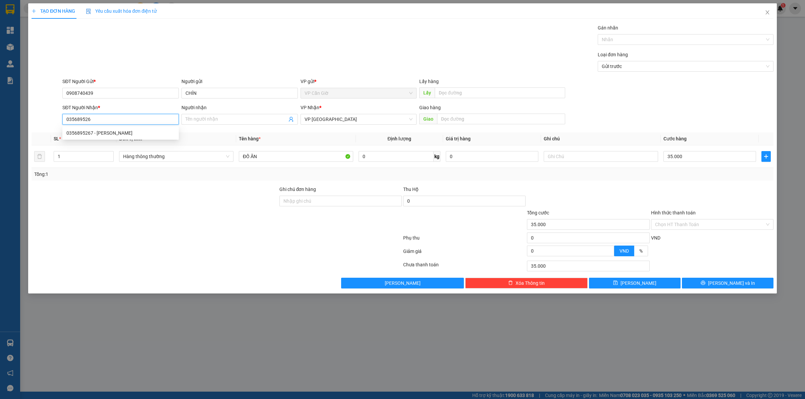
type input "0356895267"
click at [75, 132] on div "0356895267 - [PERSON_NAME]" at bounding box center [120, 132] width 108 height 7
type input "DUY"
type input "0356895267"
click at [268, 157] on input "ĐỒ ĂN" at bounding box center [296, 156] width 114 height 11
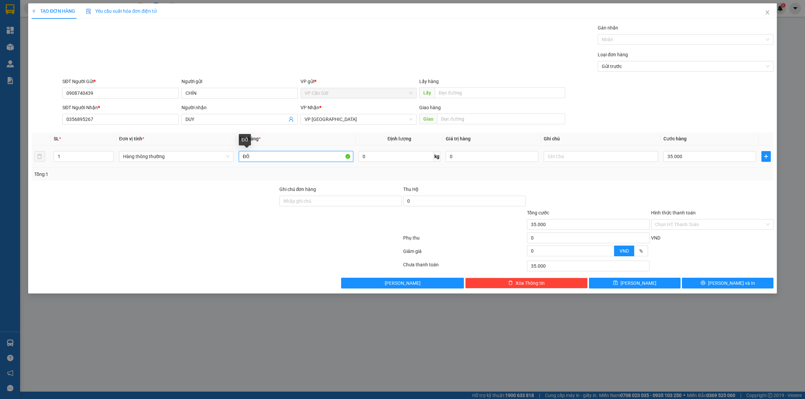
type input "Đ"
type input "D"
type input "ĐỒ DÙNG"
click at [688, 160] on input "35.000" at bounding box center [709, 156] width 93 height 11
type input "4"
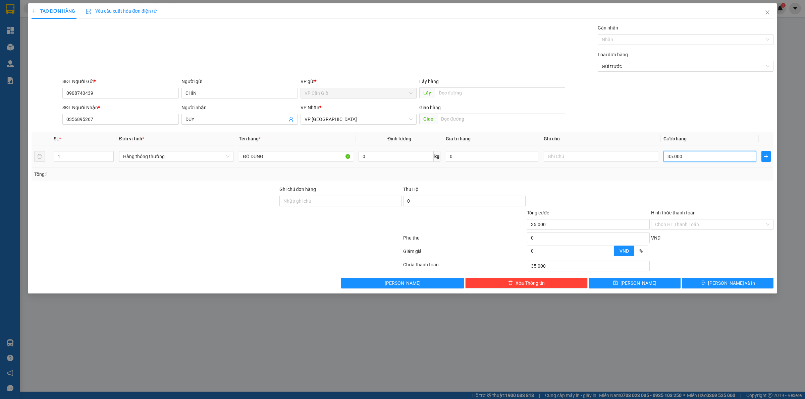
type input "4"
type input "45"
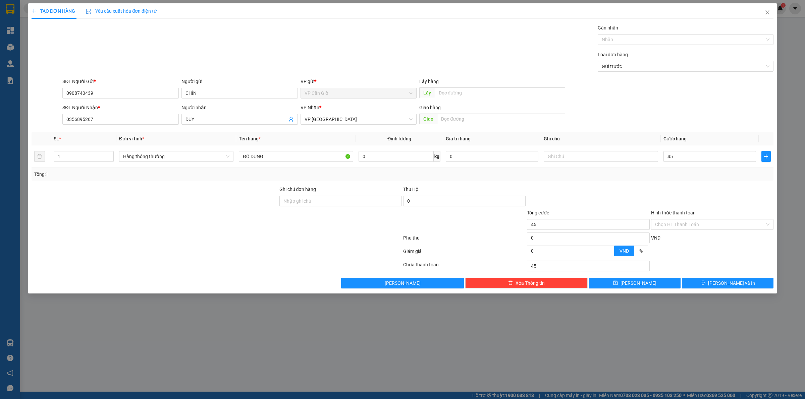
type input "45.000"
click at [649, 183] on div "Transit Pickup Surcharge Ids Transit Deliver Surcharge Ids Transit Deliver Surc…" at bounding box center [403, 156] width 742 height 265
click at [679, 223] on input "Hình thức thanh toán" at bounding box center [710, 225] width 110 height 10
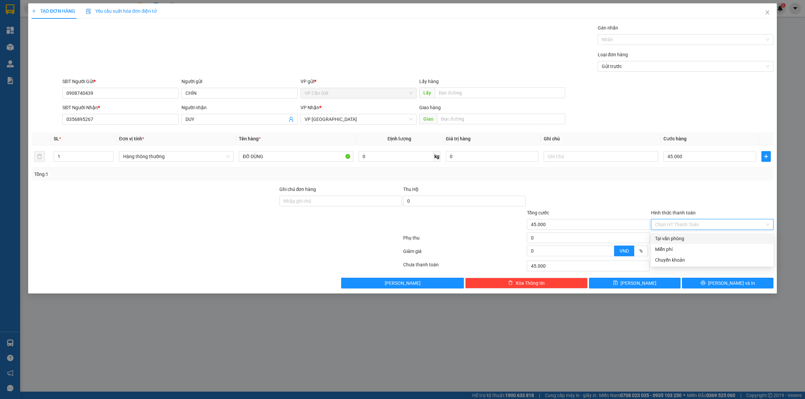
click at [661, 240] on div "Tại văn phòng" at bounding box center [712, 238] width 114 height 7
type input "0"
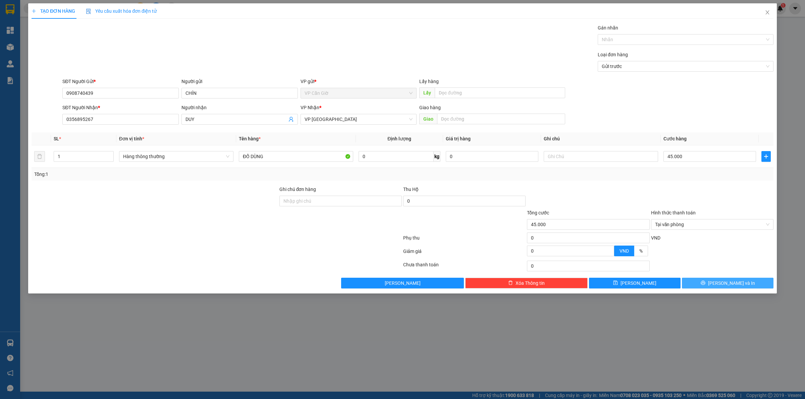
click at [725, 287] on span "[PERSON_NAME] và In" at bounding box center [731, 283] width 47 height 7
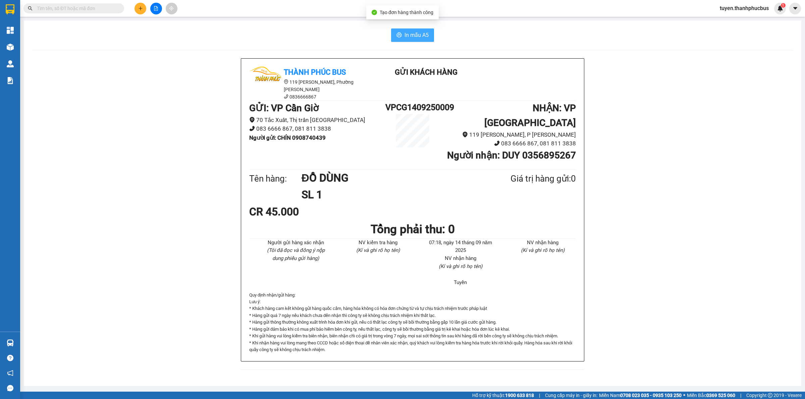
click at [403, 31] on button "In mẫu A5" at bounding box center [412, 35] width 43 height 13
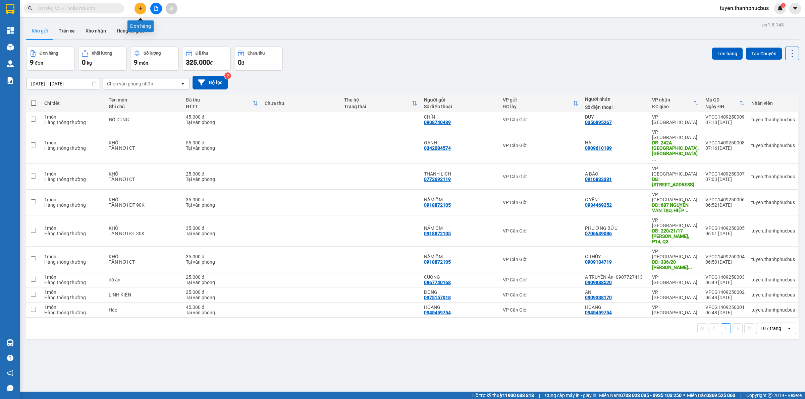
click at [140, 7] on icon "plus" at bounding box center [140, 8] width 5 height 5
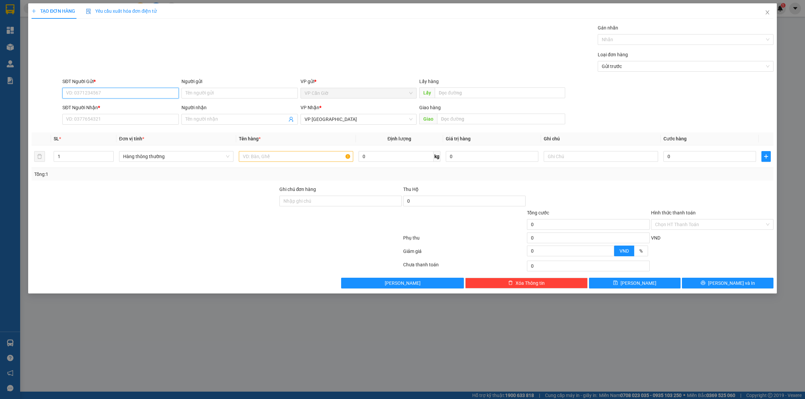
click at [114, 96] on input "SĐT Người Gửi *" at bounding box center [120, 93] width 116 height 11
type input "0385718879"
click at [198, 93] on input "Người gửi" at bounding box center [239, 93] width 116 height 11
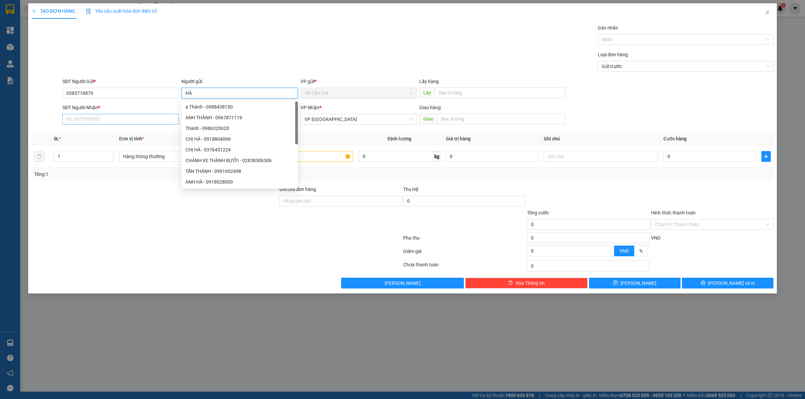
type input "HÀ"
click at [83, 122] on input "SĐT Người Nhận *" at bounding box center [120, 119] width 116 height 11
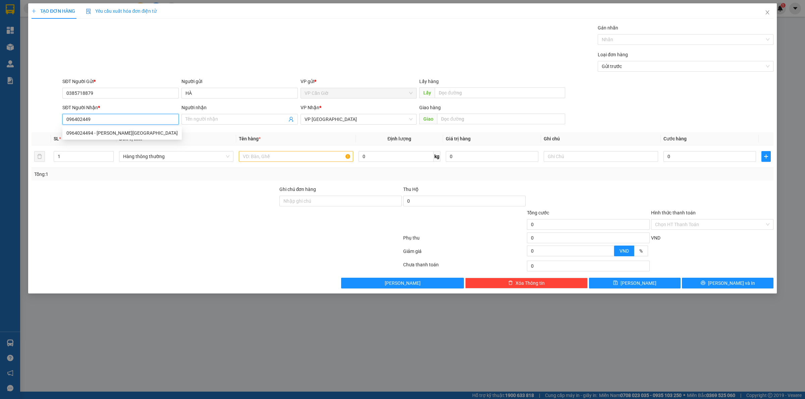
type input "0964024494"
click at [89, 135] on div "0964024494 - [PERSON_NAME][GEOGRAPHIC_DATA]" at bounding box center [121, 132] width 111 height 7
type input "anh Hải"
type input "45.000"
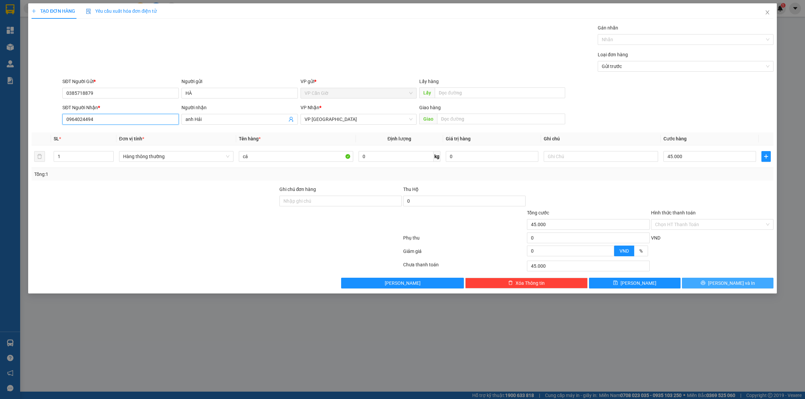
type input "0964024494"
click at [723, 281] on span "[PERSON_NAME] và In" at bounding box center [731, 283] width 47 height 7
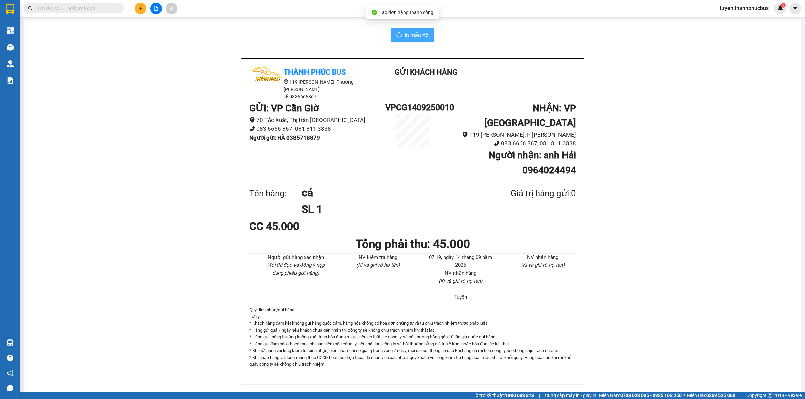
click at [412, 37] on span "In mẫu A5" at bounding box center [416, 35] width 24 height 8
